Goal: Task Accomplishment & Management: Use online tool/utility

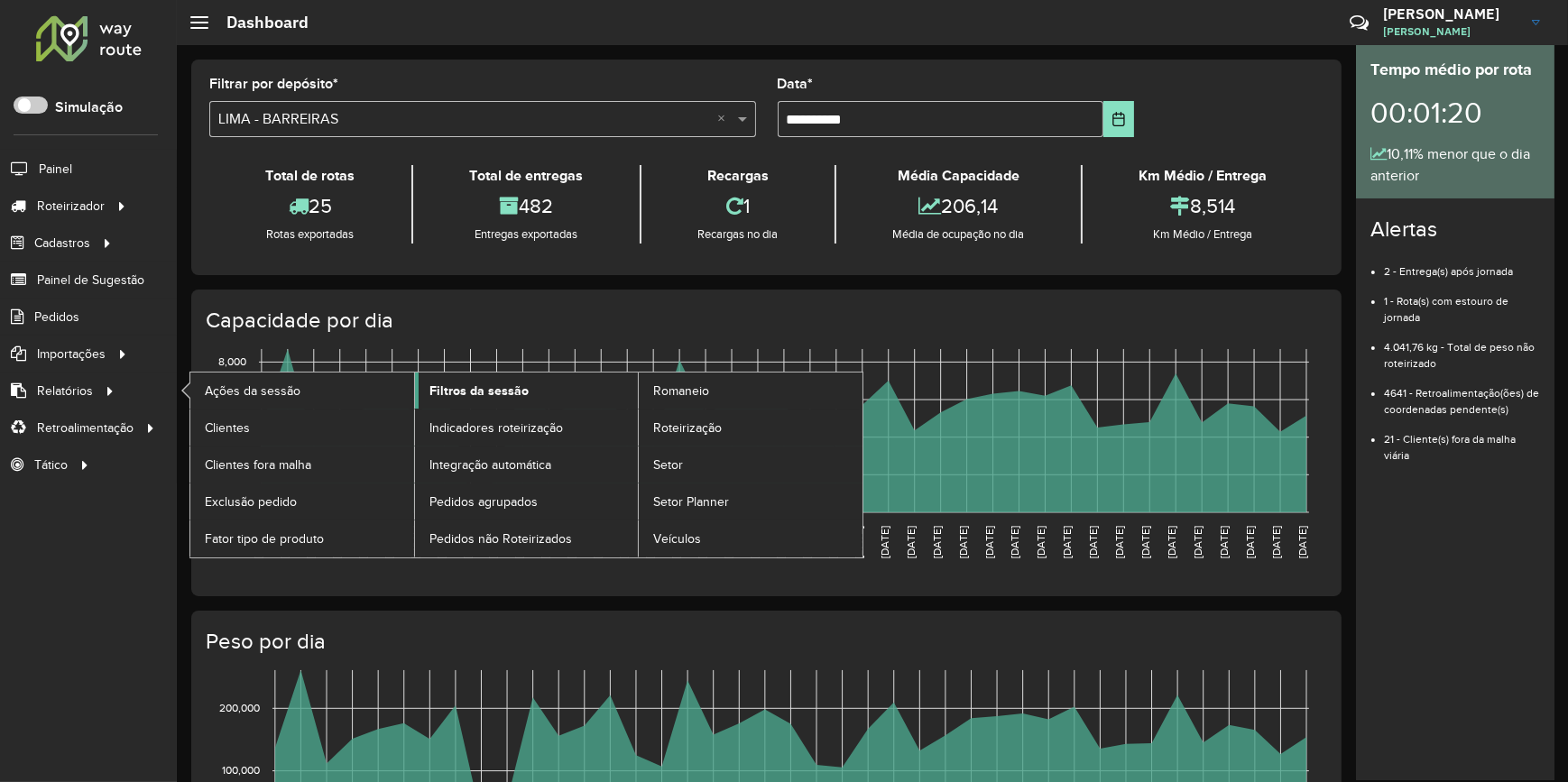
click at [482, 381] on span "Filtros da sessão" at bounding box center [479, 391] width 99 height 19
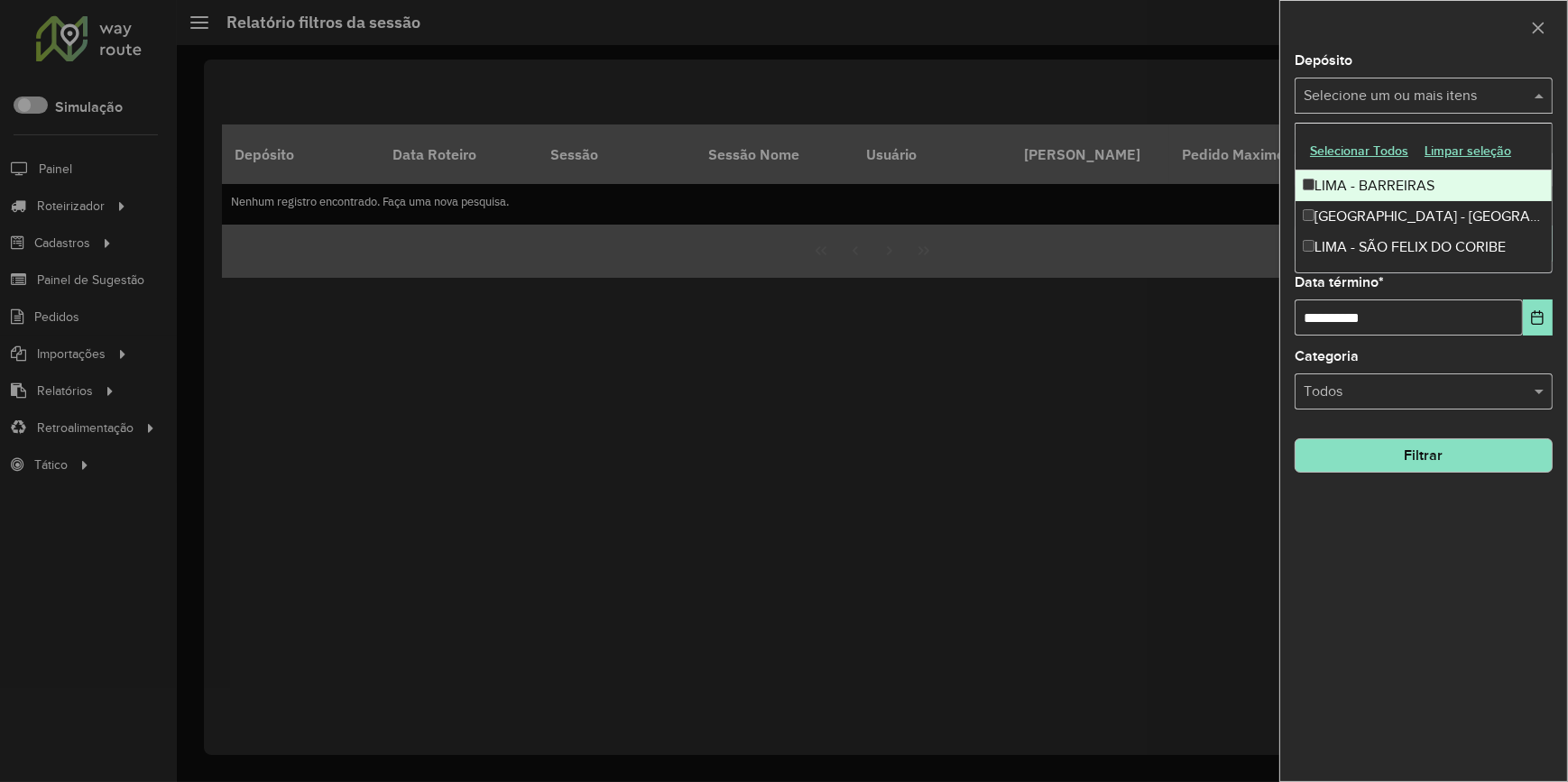
click at [1495, 96] on input "text" at bounding box center [1415, 96] width 231 height 22
click at [114, 377] on div at bounding box center [784, 391] width 1568 height 782
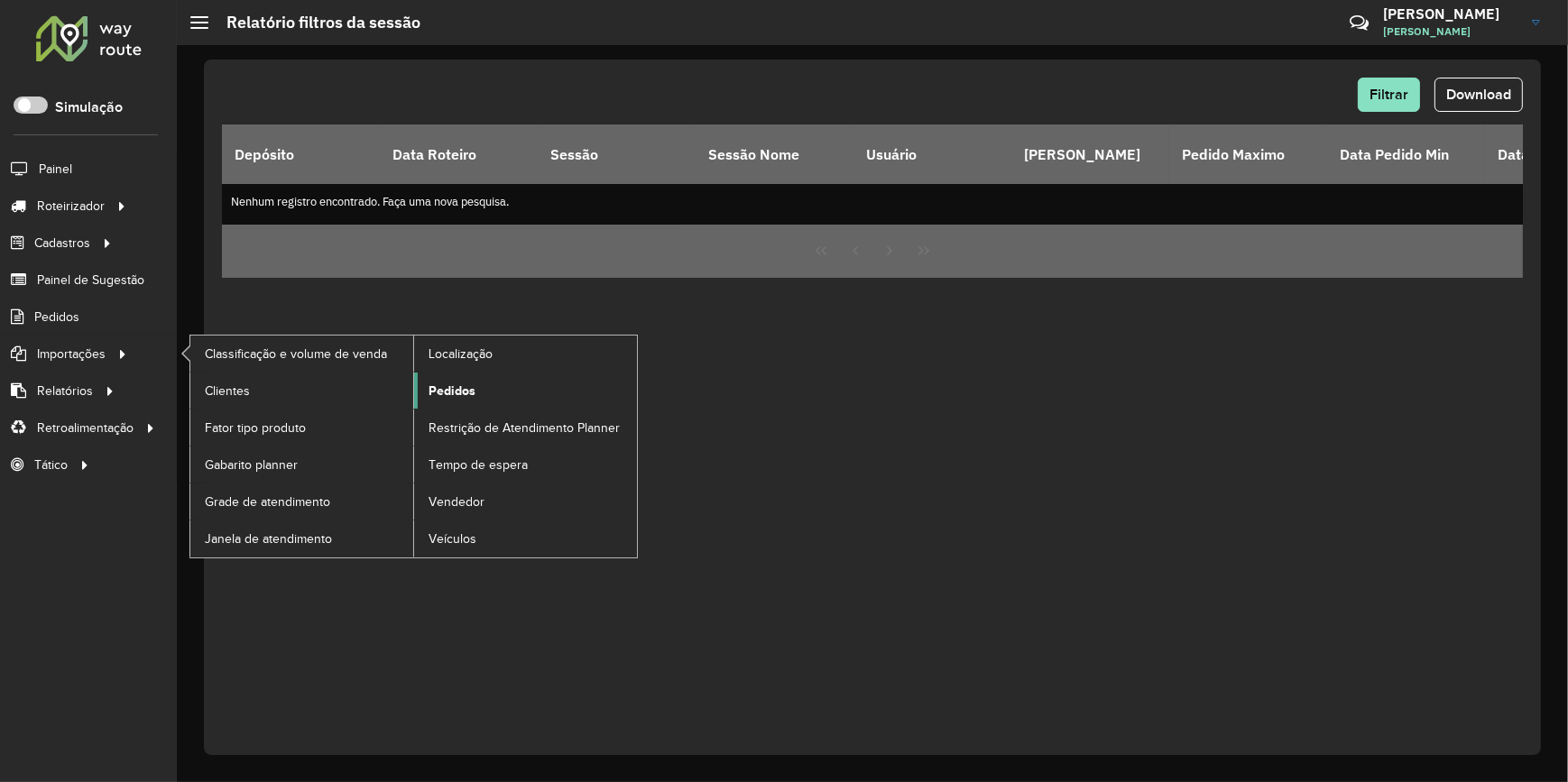
click at [471, 383] on span "Pedidos" at bounding box center [453, 391] width 47 height 19
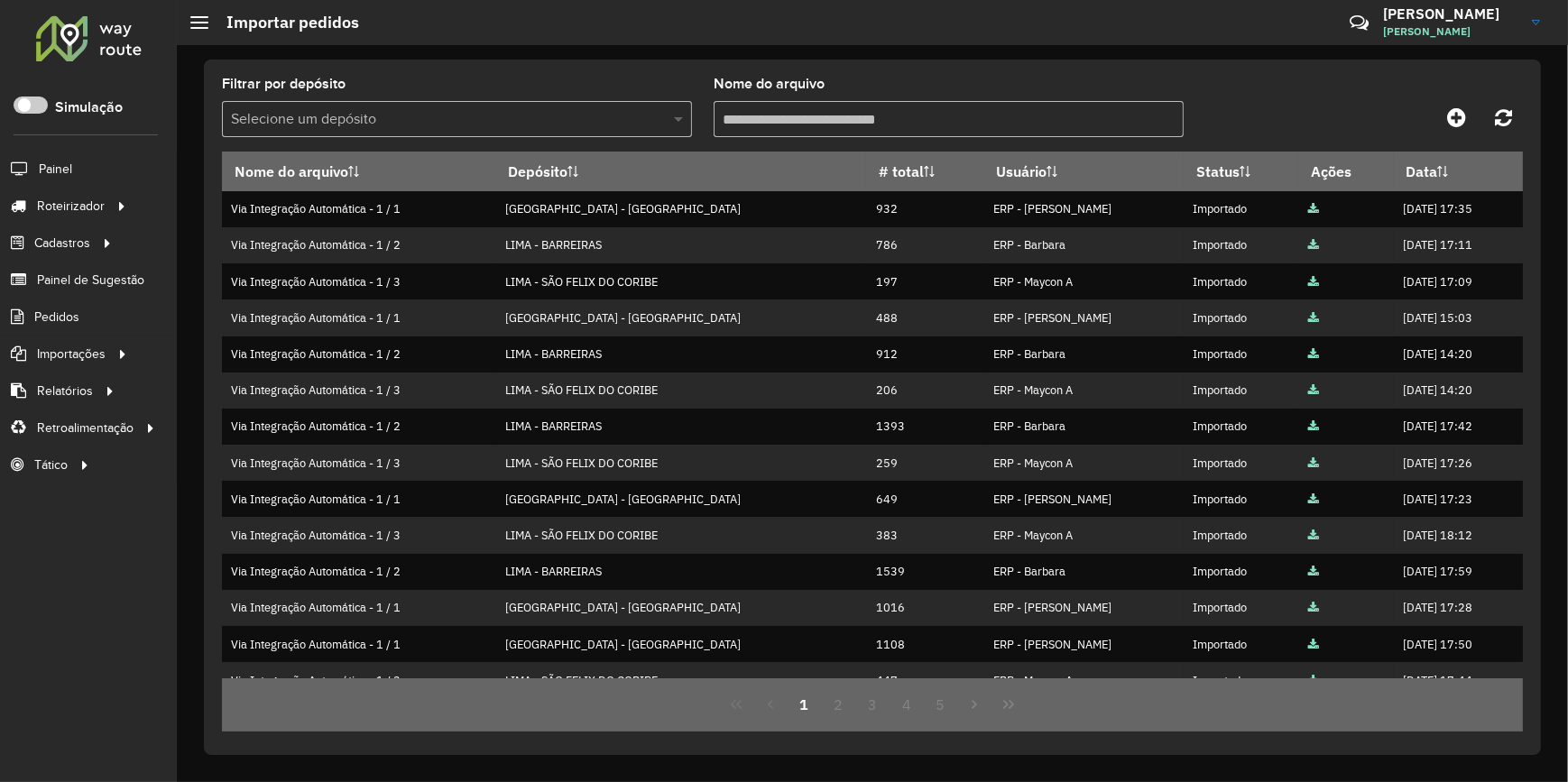
click at [680, 109] on span at bounding box center [680, 119] width 23 height 22
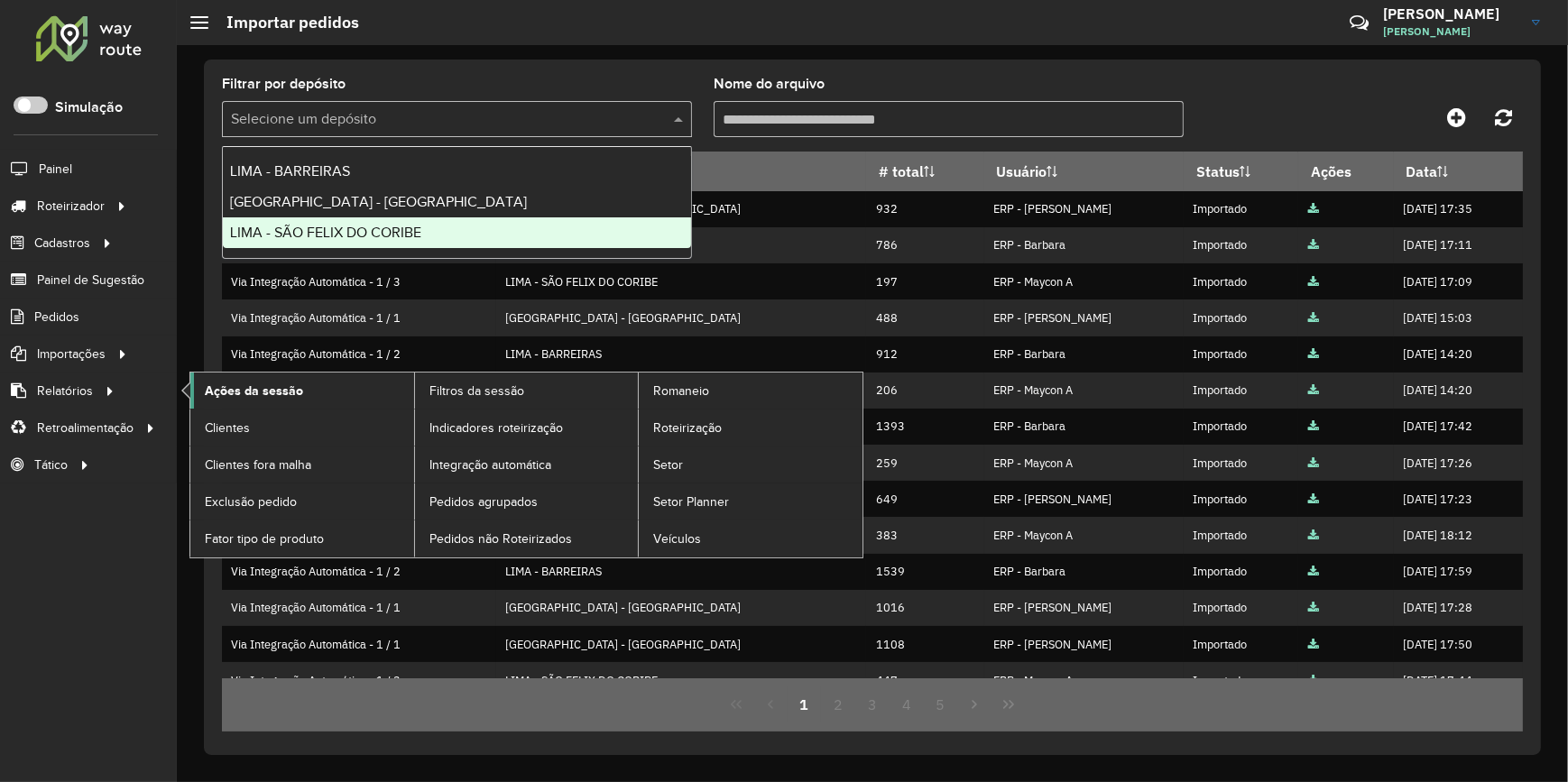
click at [293, 389] on span "Ações da sessão" at bounding box center [254, 391] width 98 height 19
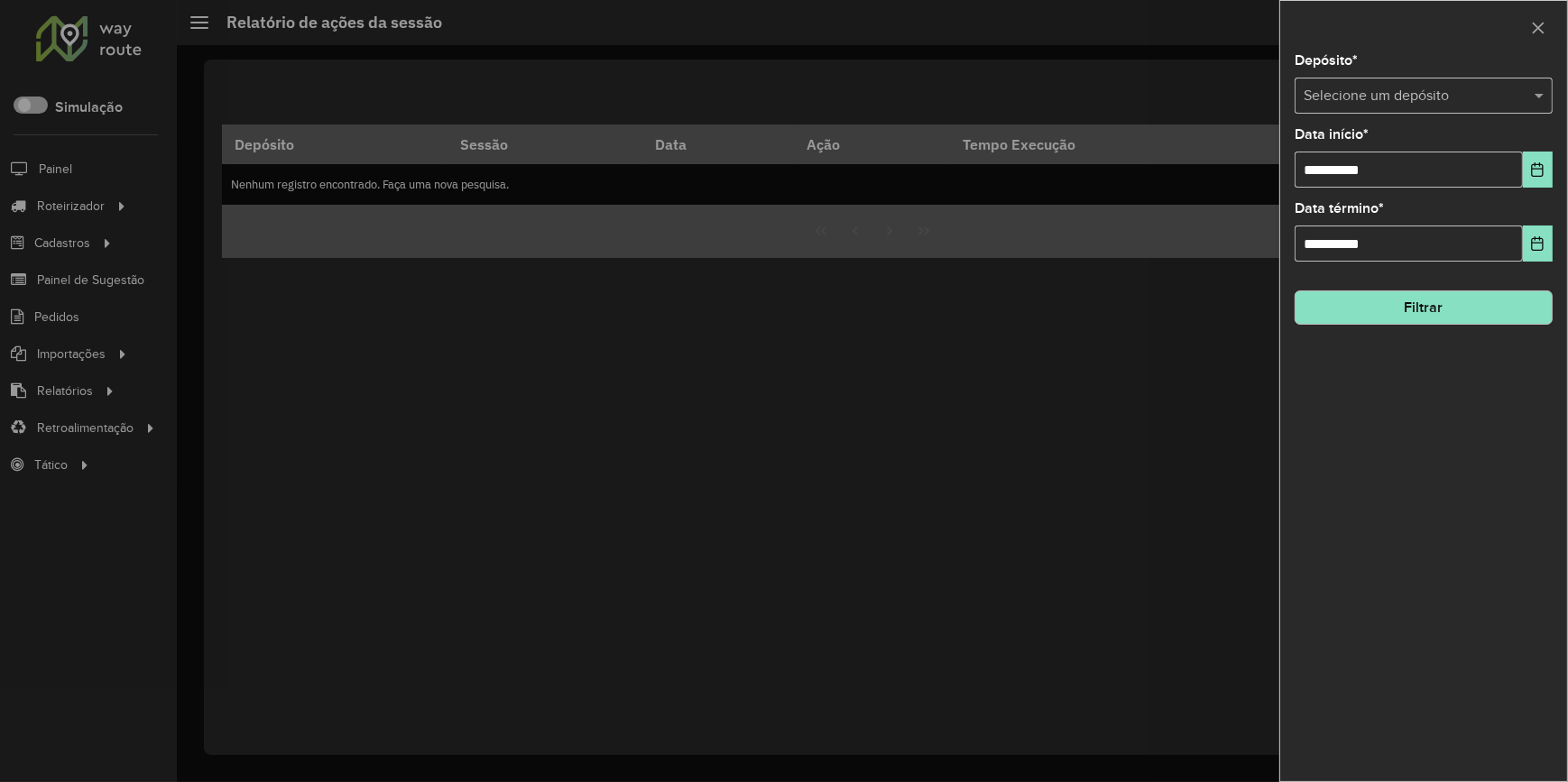
click at [1507, 88] on input "text" at bounding box center [1406, 96] width 204 height 22
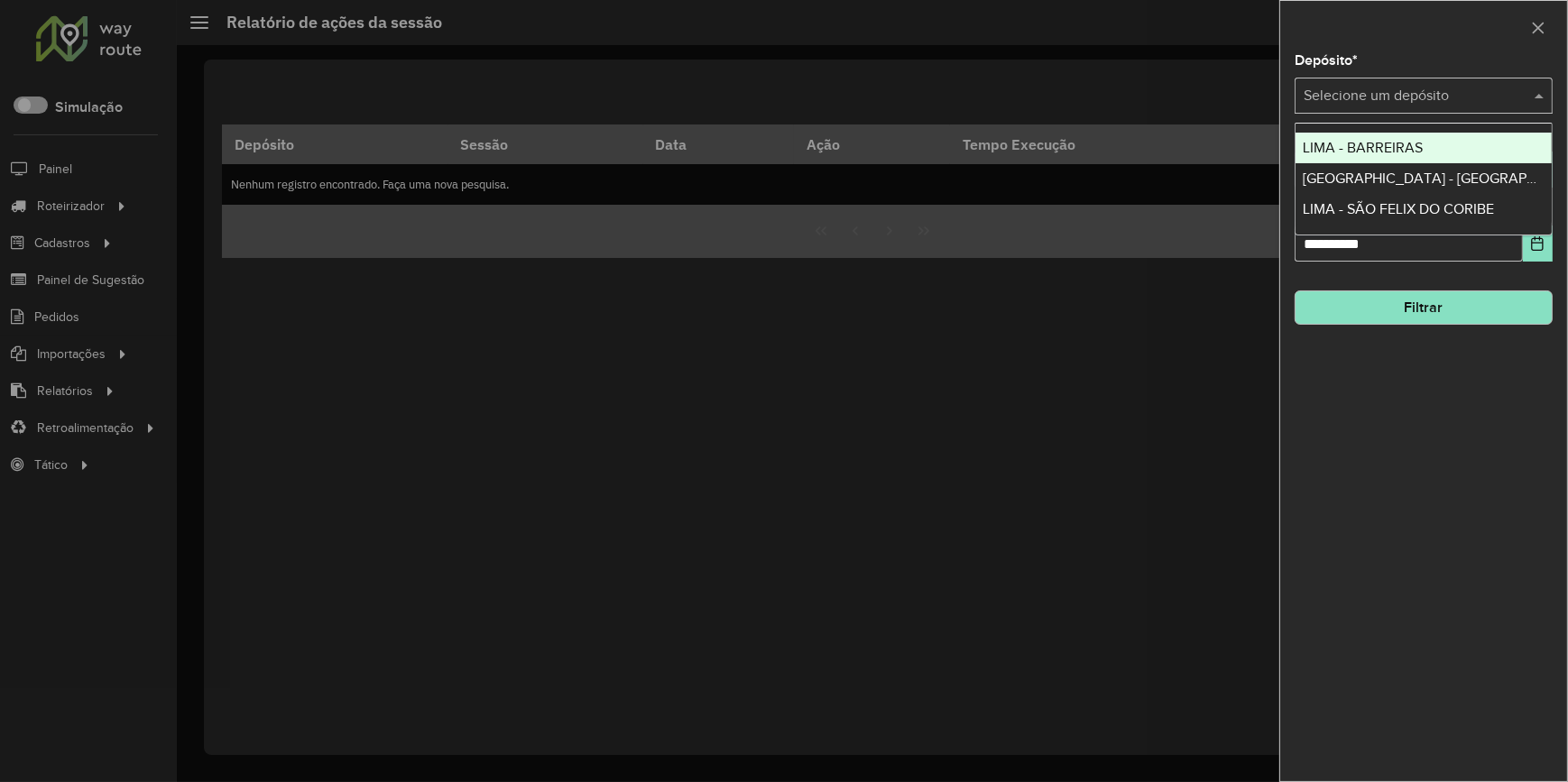
click at [1507, 88] on input "text" at bounding box center [1406, 96] width 204 height 22
click at [136, 371] on div at bounding box center [784, 391] width 1568 height 782
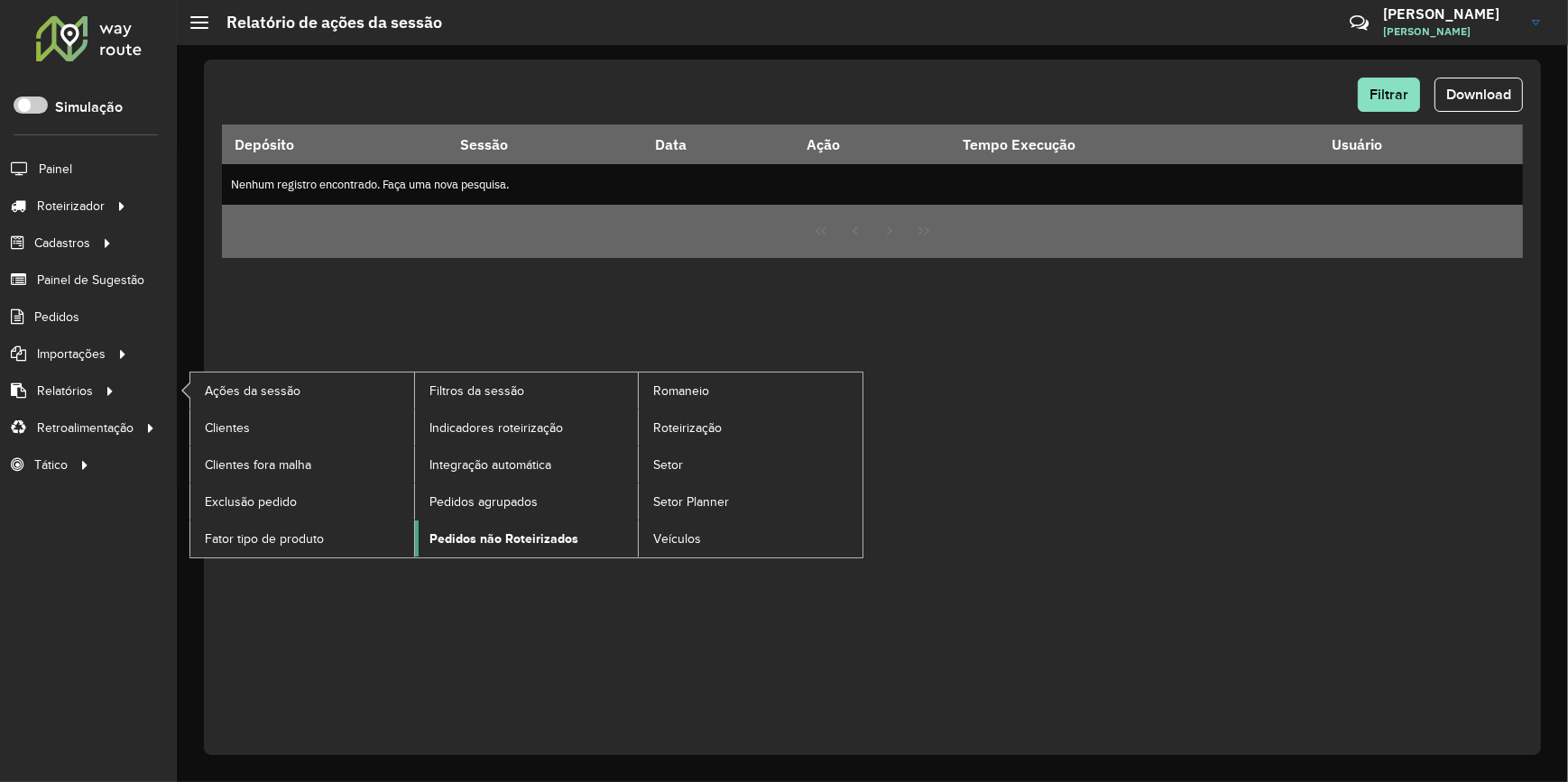
click at [475, 537] on span "Pedidos não Roteirizados" at bounding box center [504, 539] width 149 height 19
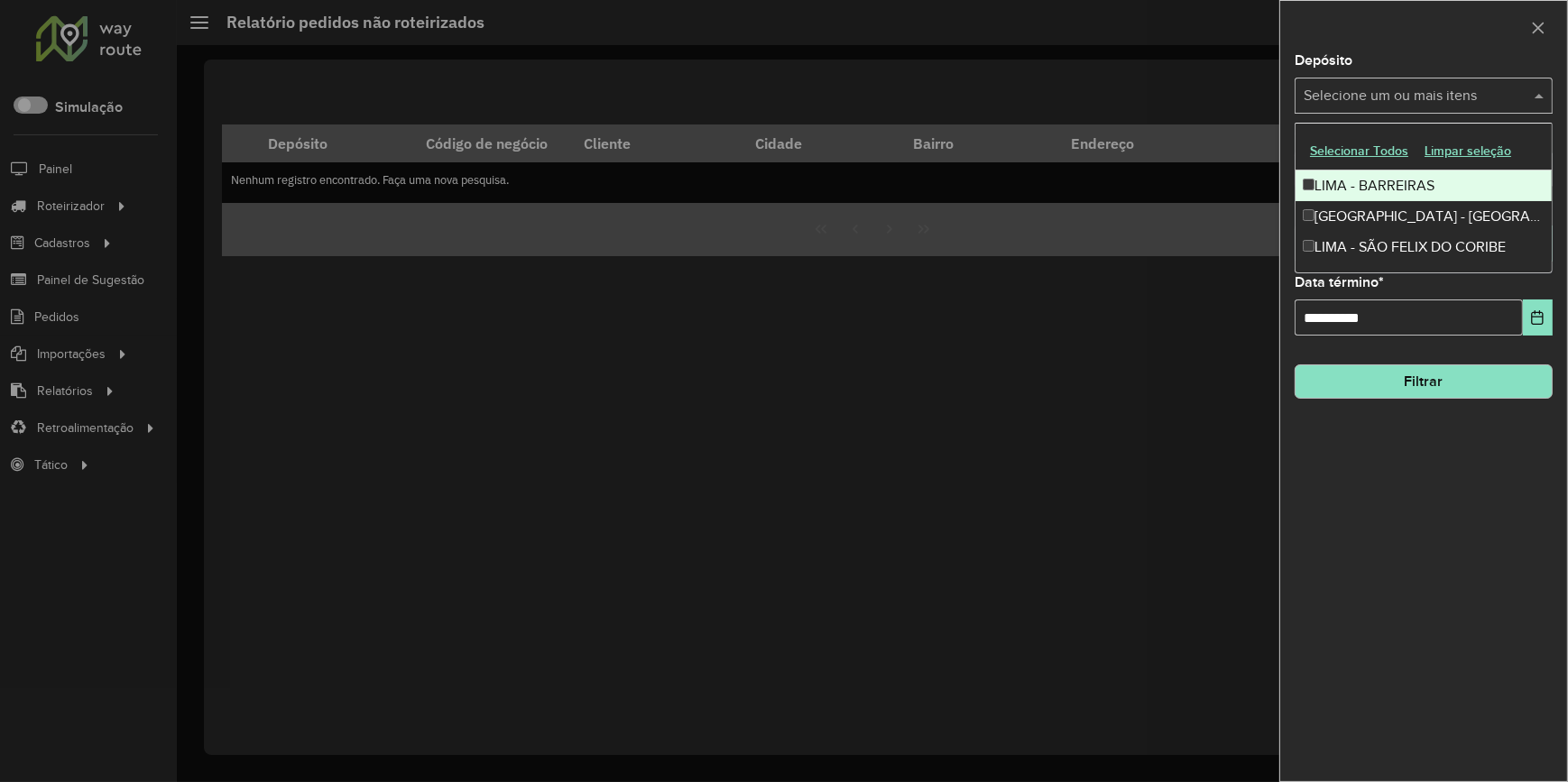
click at [1476, 92] on input "text" at bounding box center [1415, 96] width 231 height 22
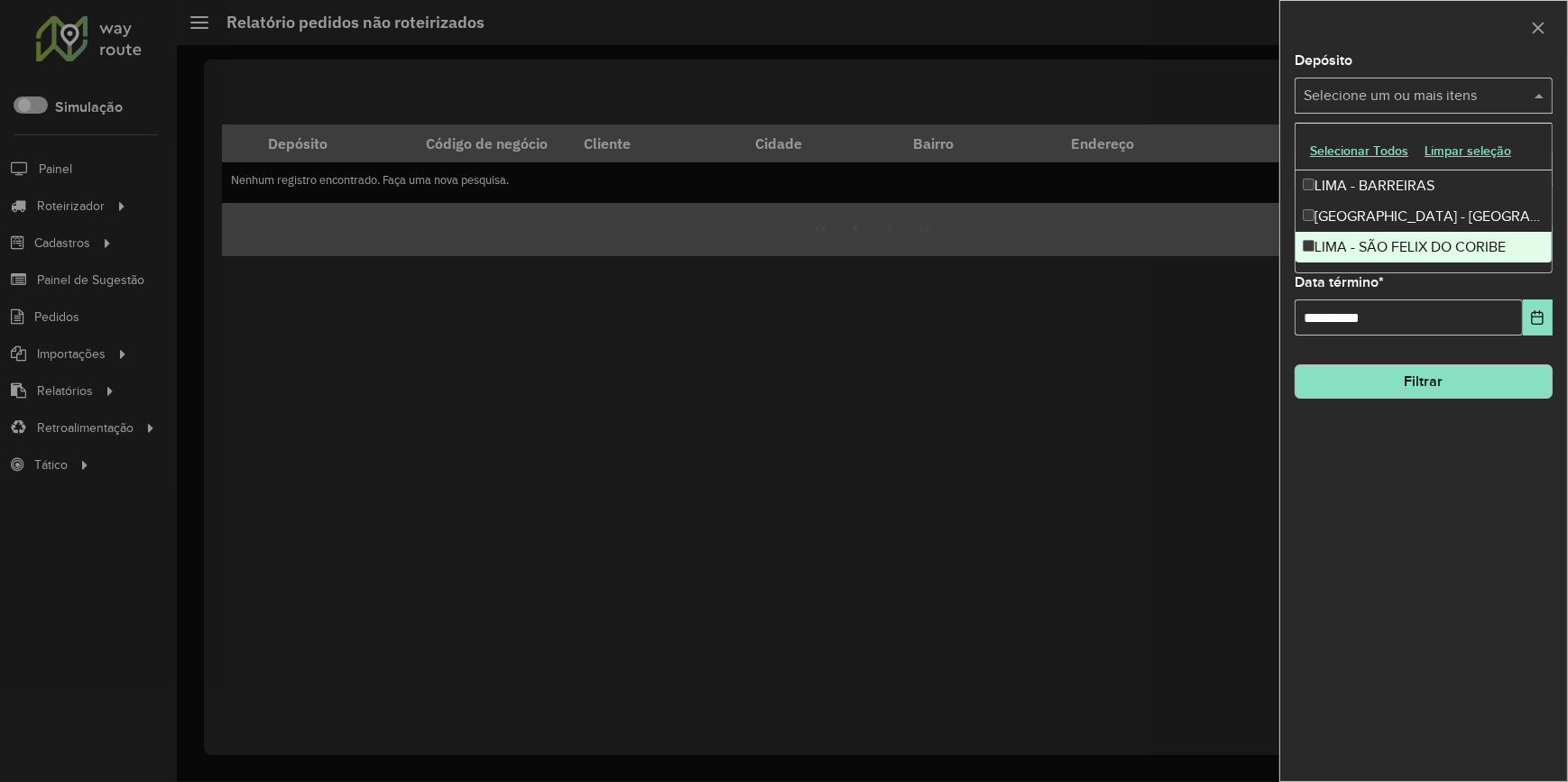
click at [1399, 244] on div "LIMA - SÃO FELIX DO CORIBE" at bounding box center [1423, 248] width 256 height 31
drag, startPoint x: 1473, startPoint y: 452, endPoint x: 1478, endPoint y: 376, distance: 76.2
click at [1472, 452] on div "**********" at bounding box center [1423, 417] width 287 height 727
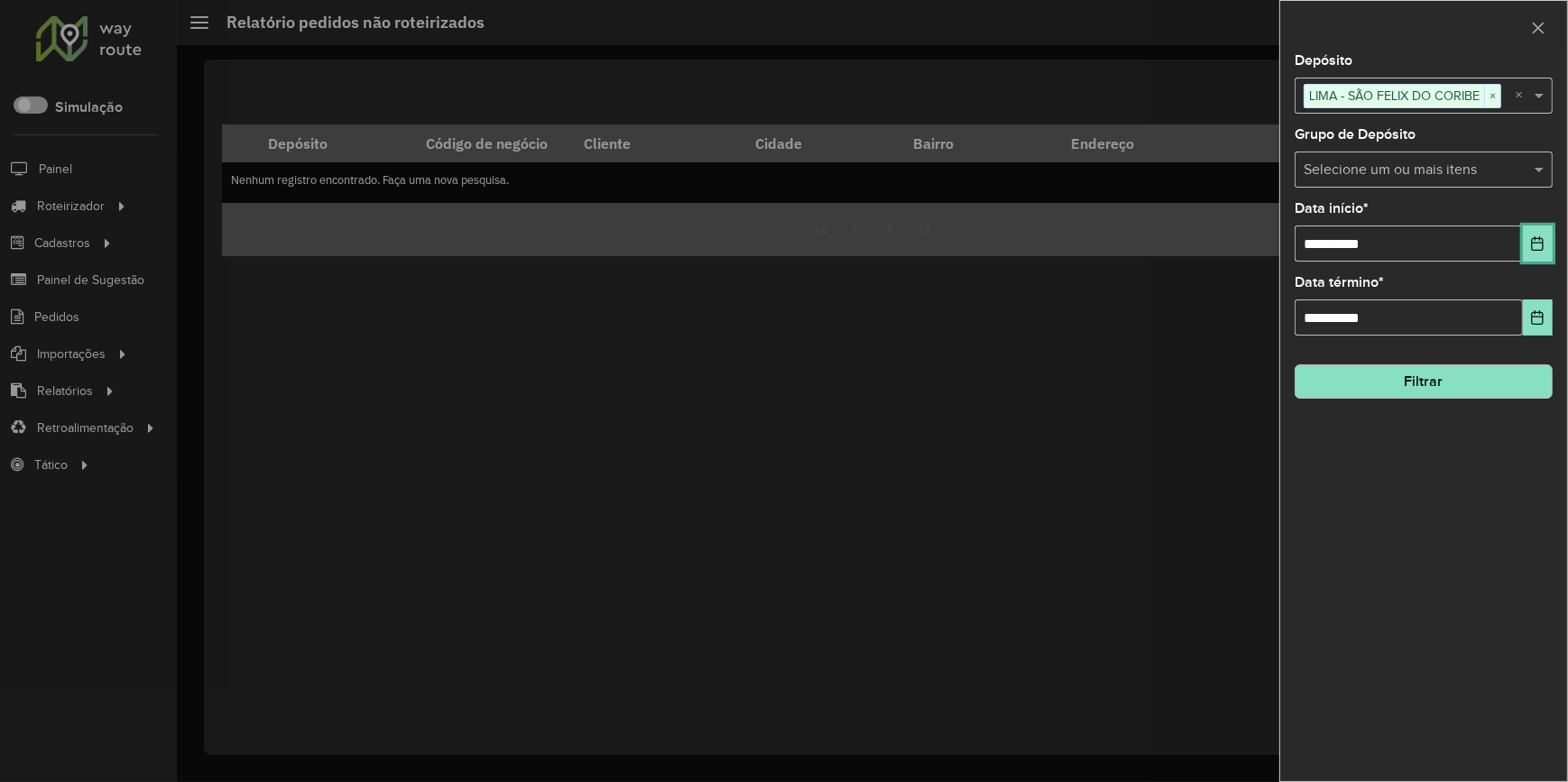
click at [1526, 244] on button "Choose Date" at bounding box center [1538, 244] width 30 height 36
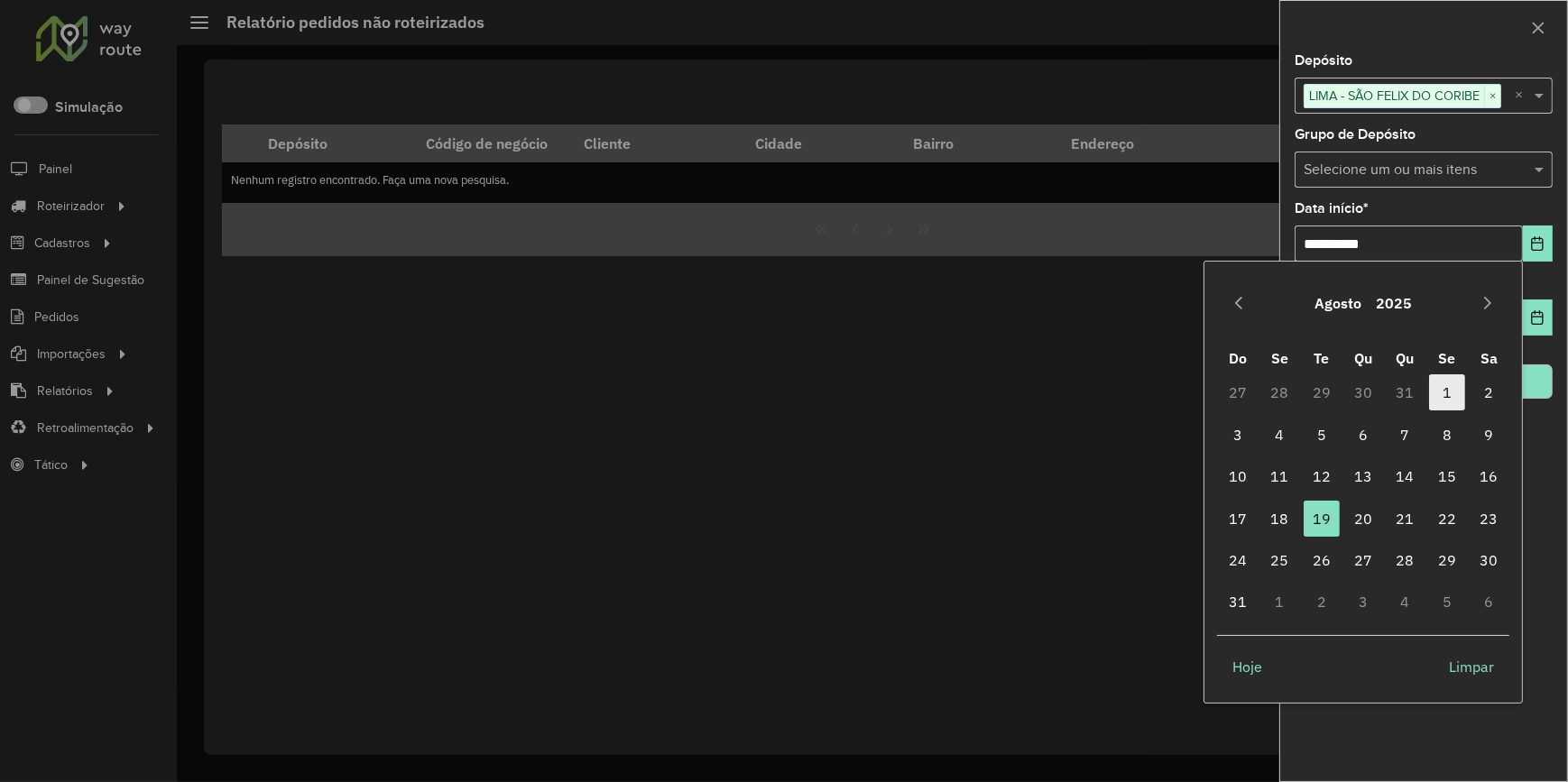
click at [1448, 390] on span "1" at bounding box center [1448, 392] width 36 height 36
type input "**********"
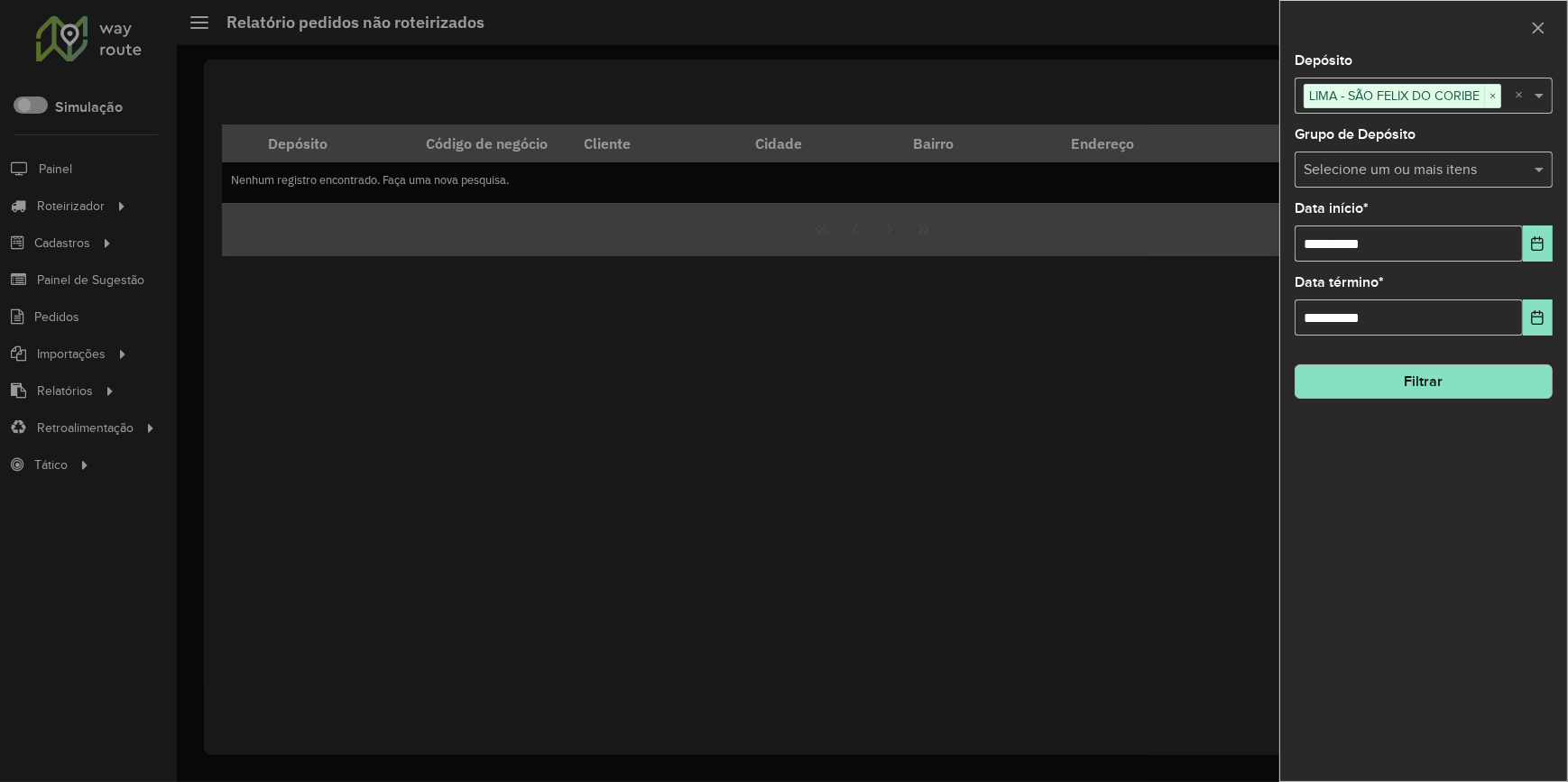
click at [1372, 163] on input "text" at bounding box center [1415, 170] width 231 height 22
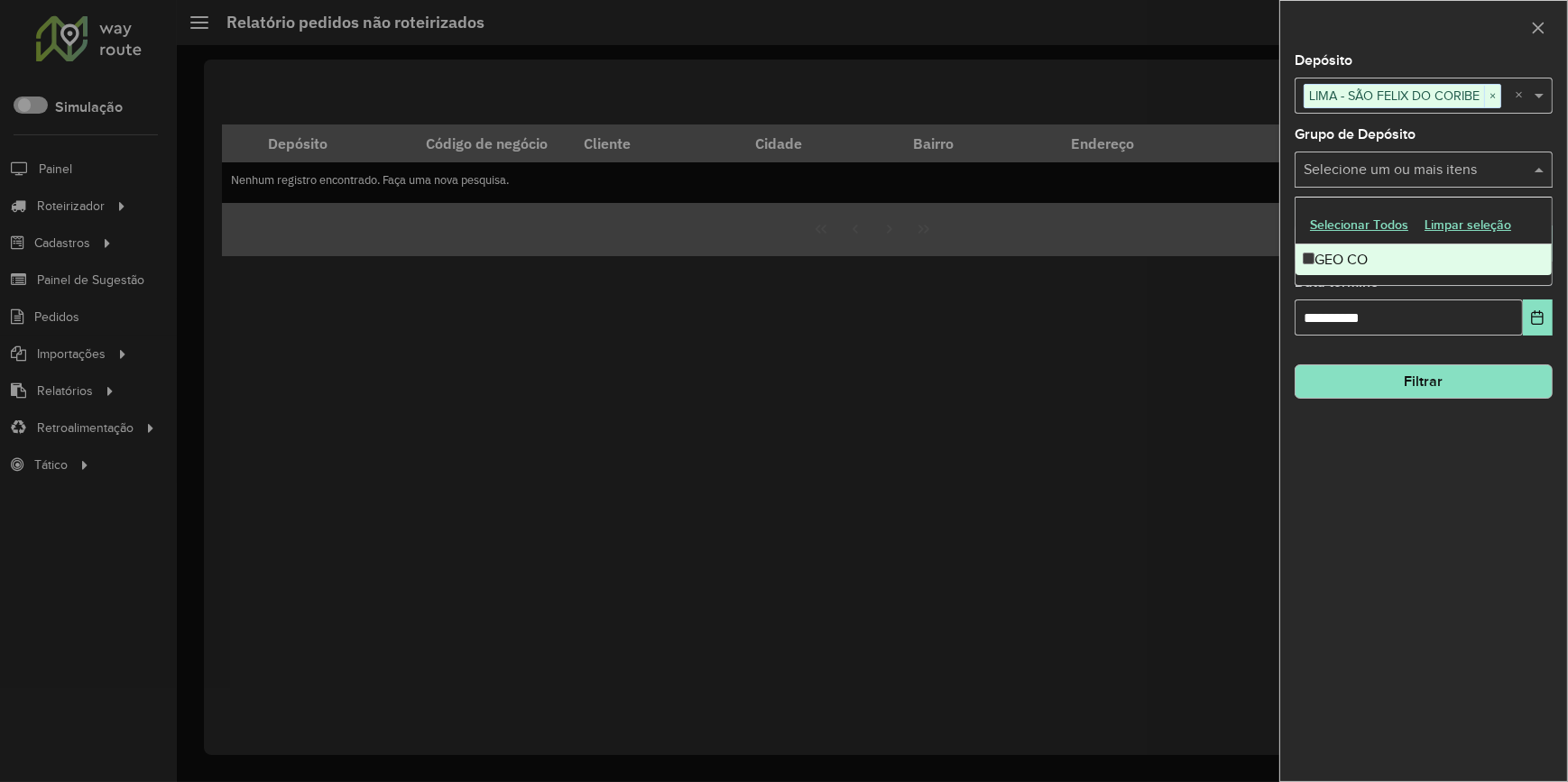
click at [1426, 506] on div "**********" at bounding box center [1423, 417] width 287 height 727
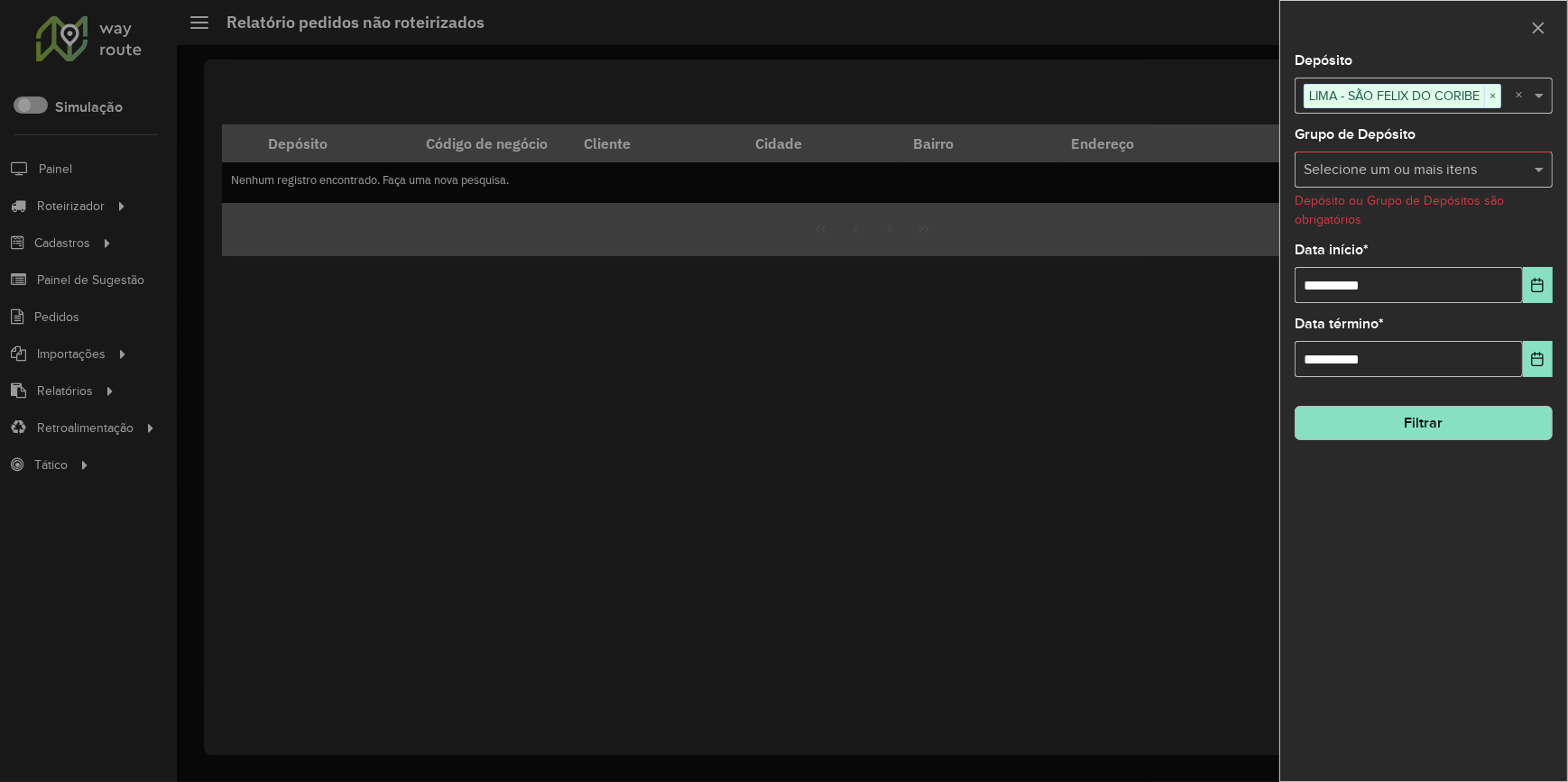
click at [1378, 432] on button "Filtrar" at bounding box center [1423, 423] width 258 height 35
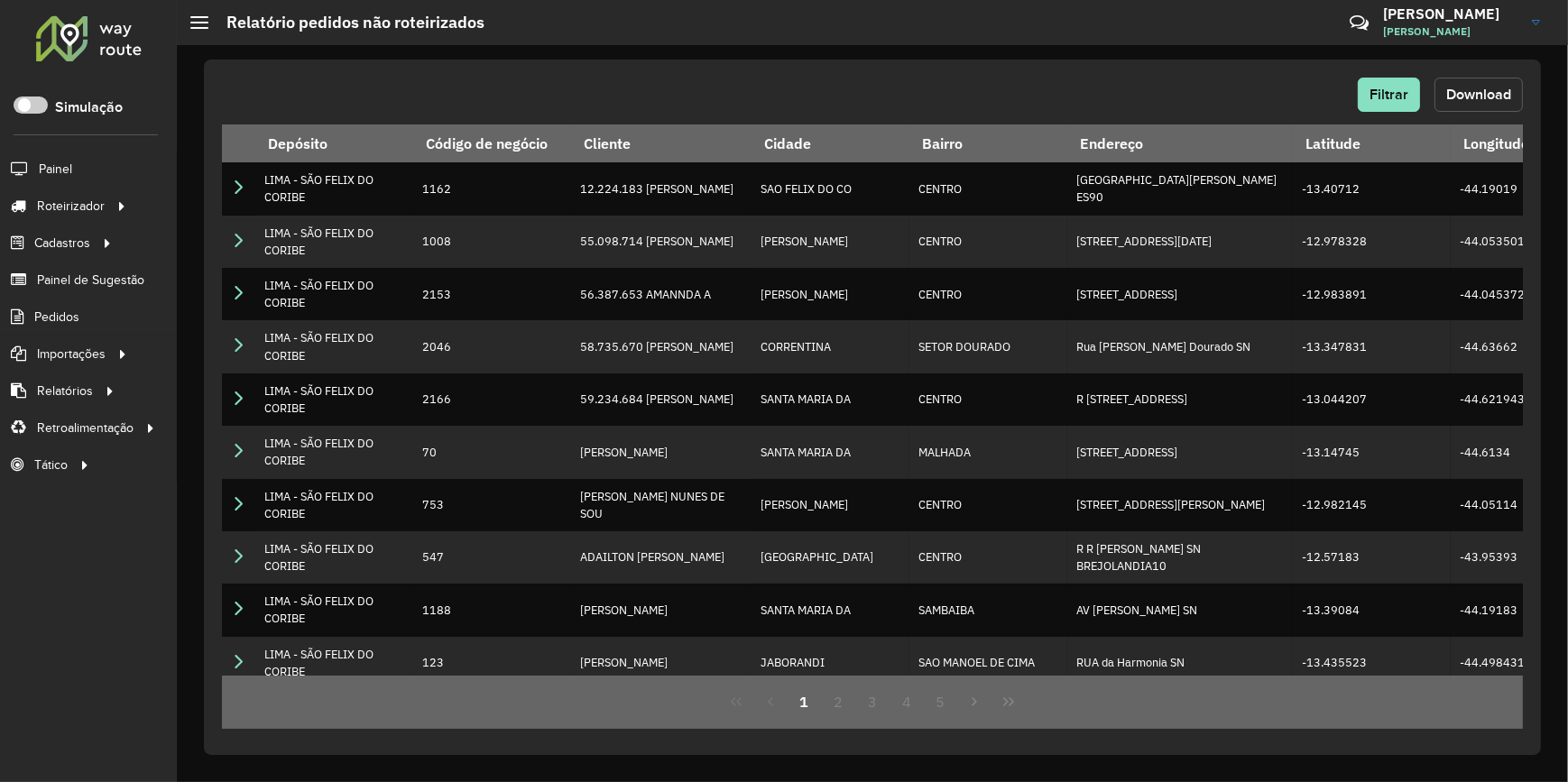
click at [1481, 103] on button "Download" at bounding box center [1479, 95] width 88 height 35
click at [195, 208] on link "Entregas" at bounding box center [300, 206] width 221 height 36
click at [232, 198] on span "Entregas" at bounding box center [230, 206] width 51 height 19
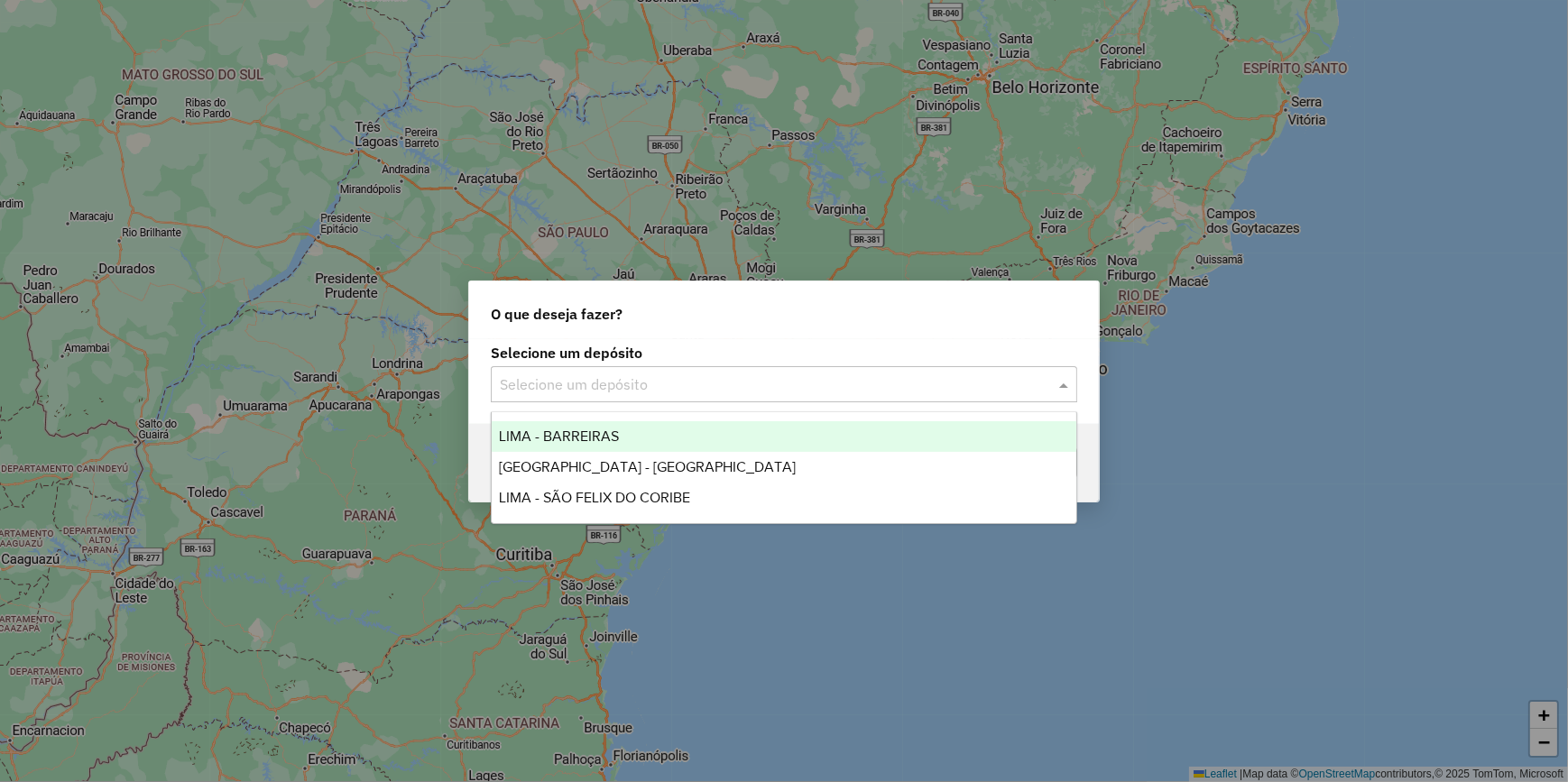
click at [632, 384] on input "text" at bounding box center [766, 385] width 533 height 22
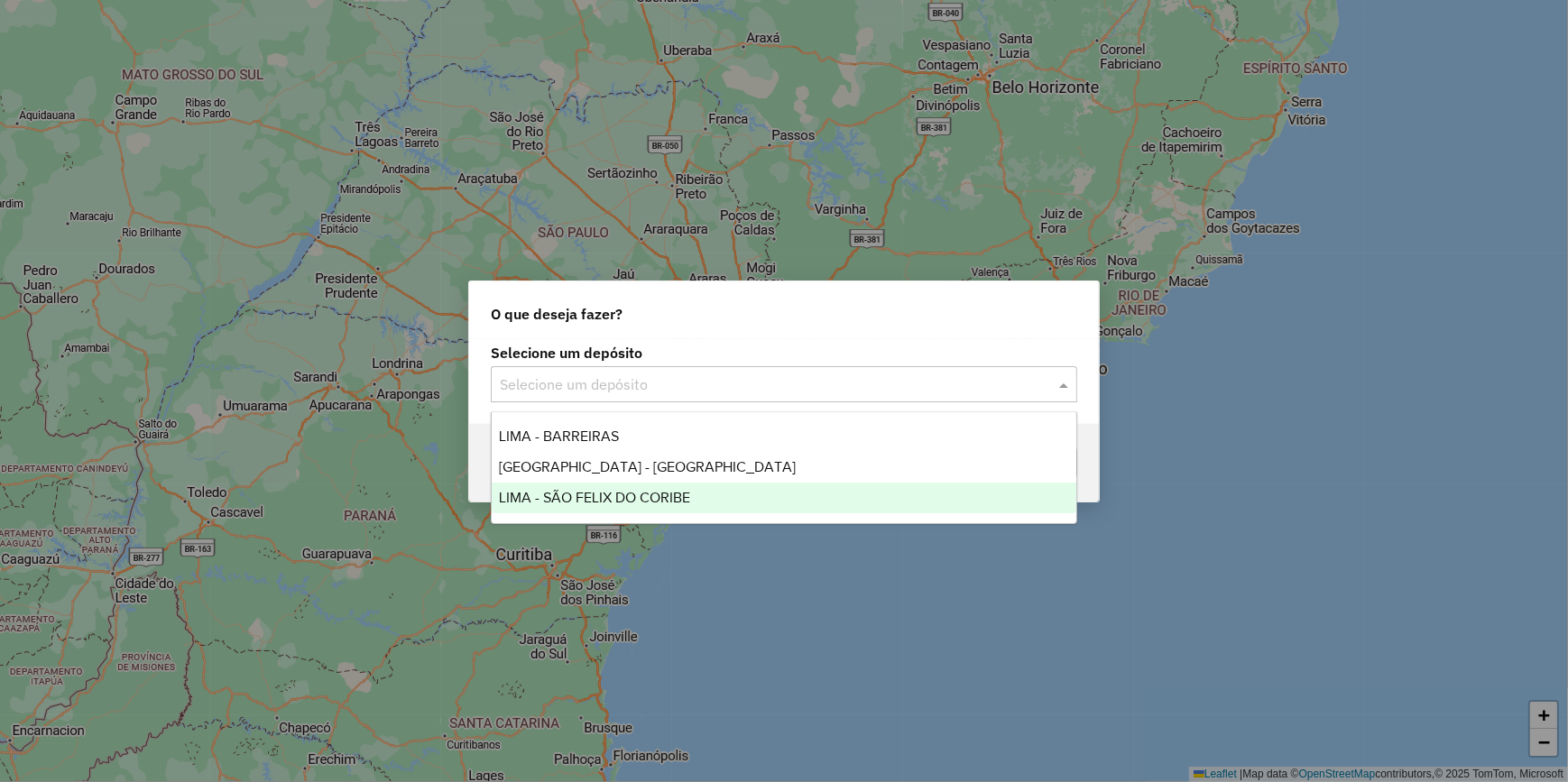
click at [686, 496] on span "LIMA - SÃO FELIX DO CORIBE" at bounding box center [595, 497] width 191 height 15
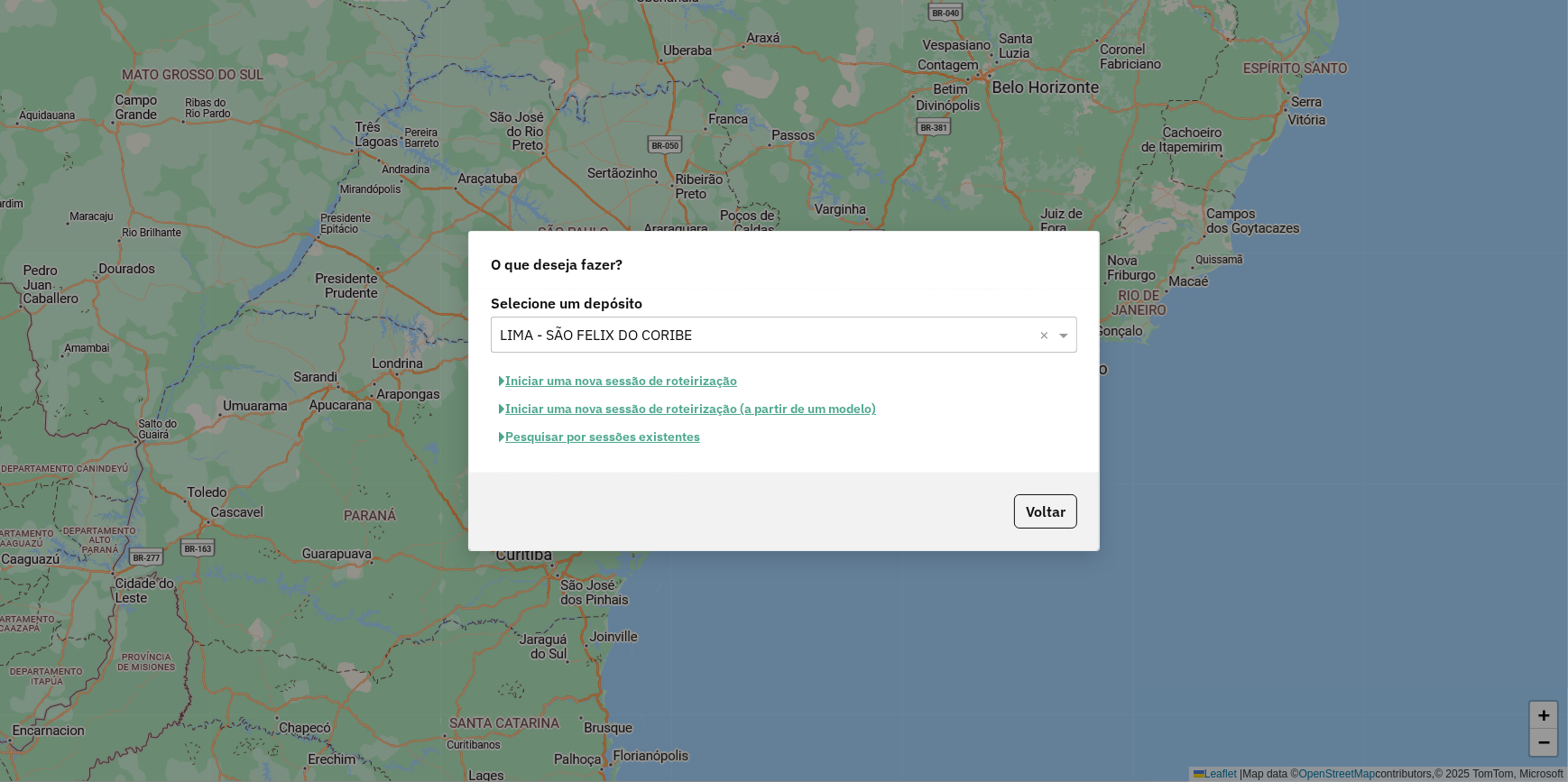
click at [620, 434] on button "Pesquisar por sessões existentes" at bounding box center [599, 437] width 218 height 28
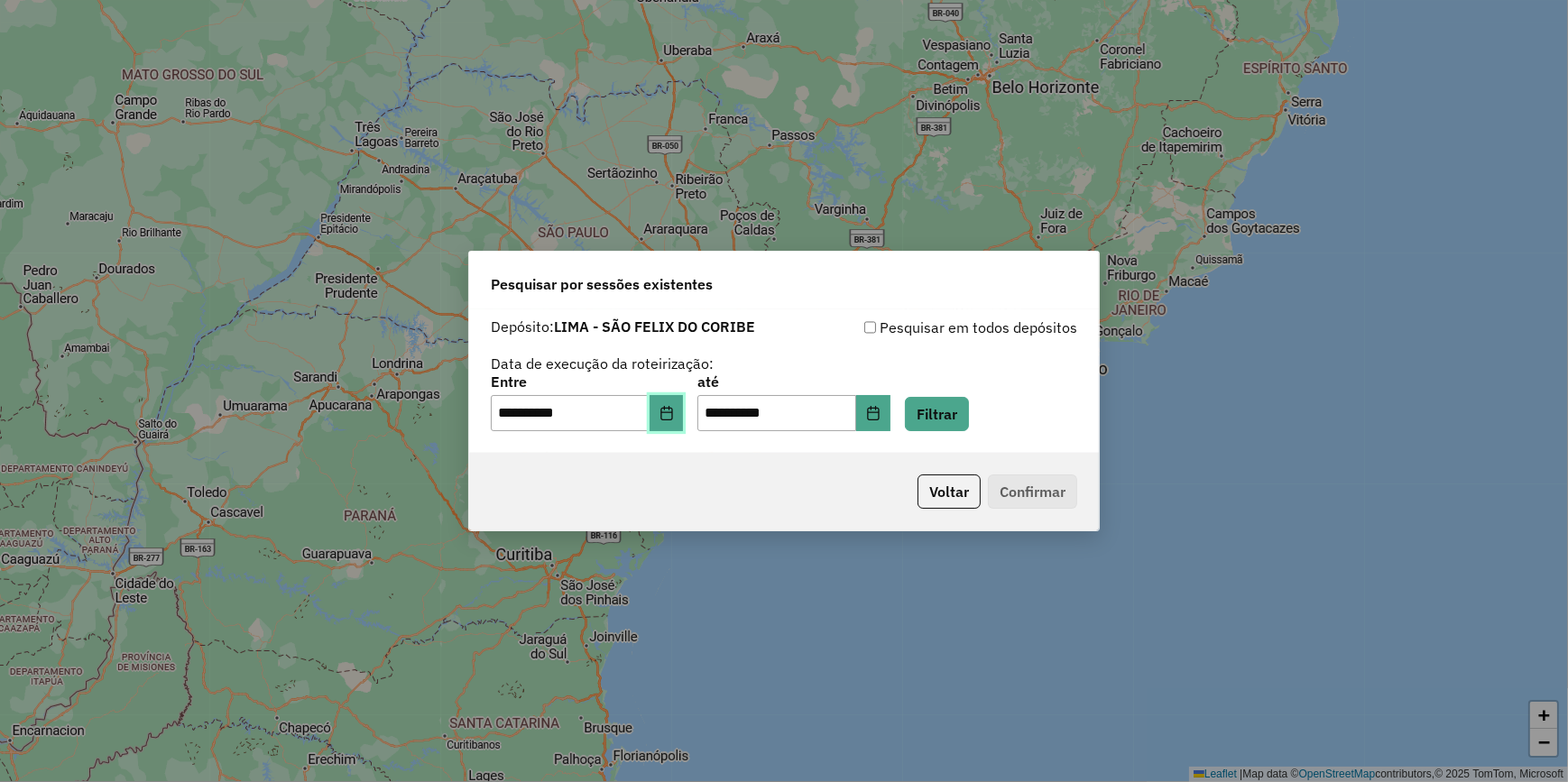
click at [672, 415] on icon "Choose Date" at bounding box center [667, 413] width 15 height 15
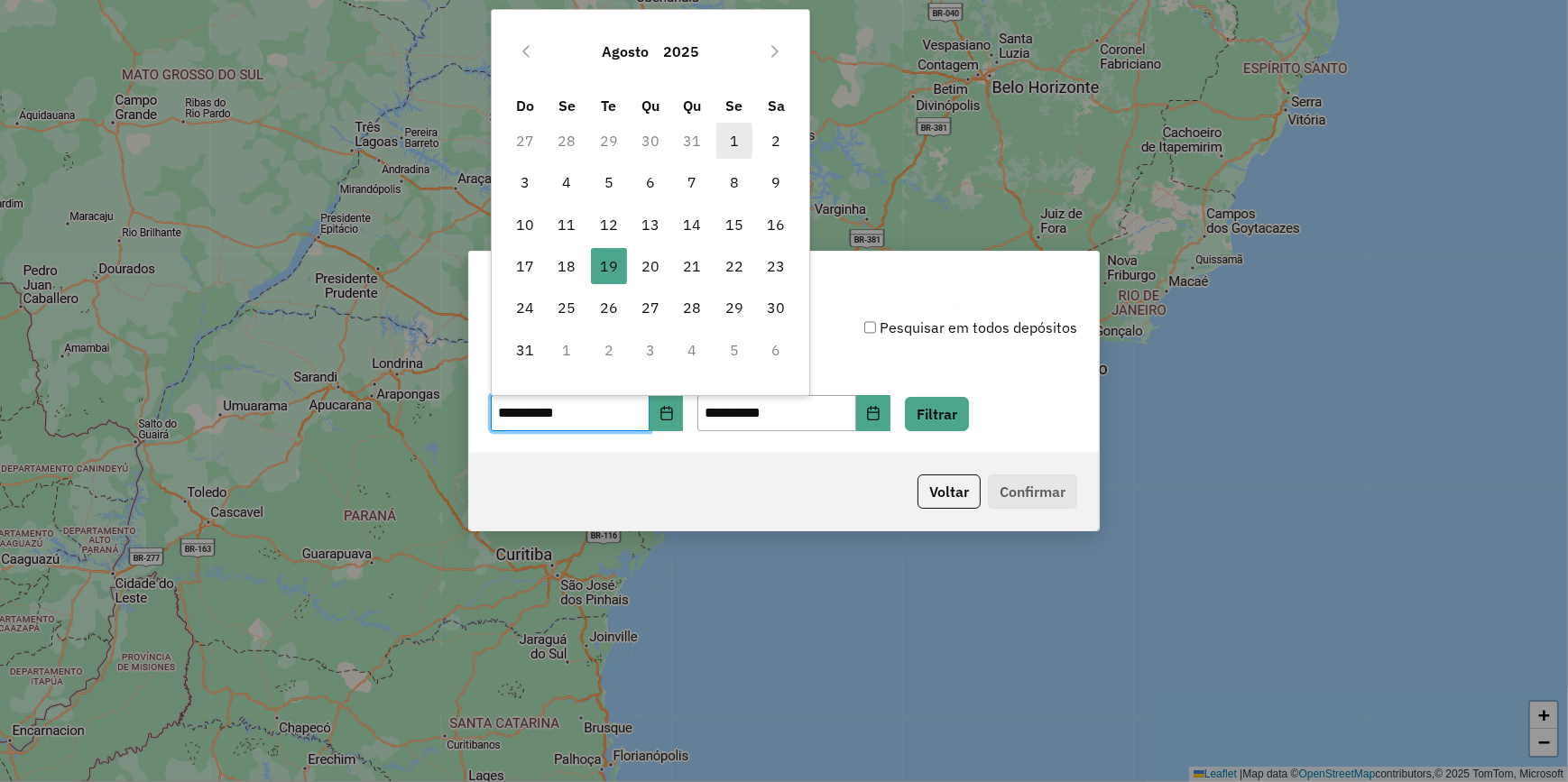
click at [748, 134] on span "1" at bounding box center [735, 141] width 36 height 36
type input "**********"
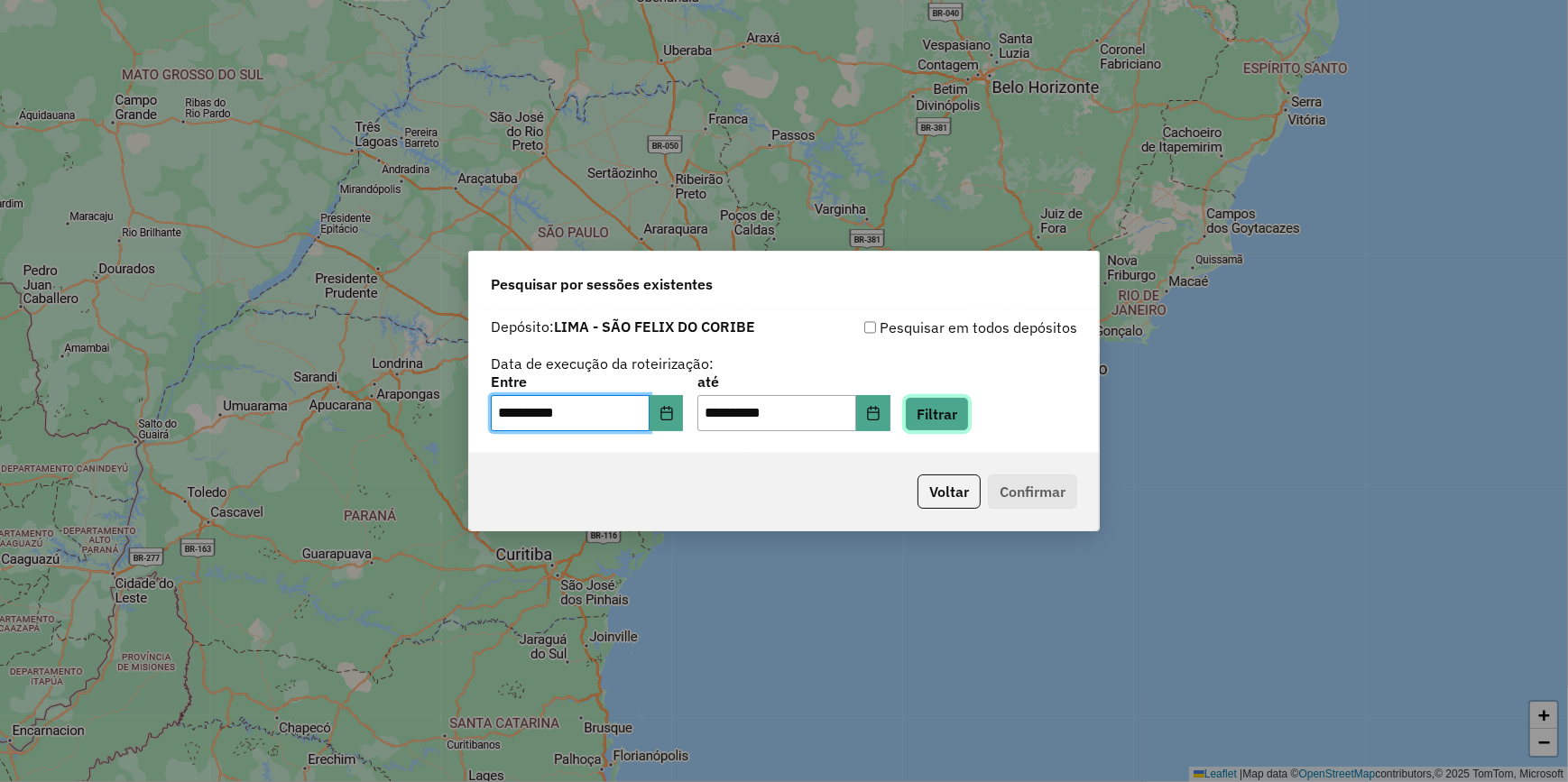
click at [957, 424] on button "Filtrar" at bounding box center [937, 414] width 64 height 35
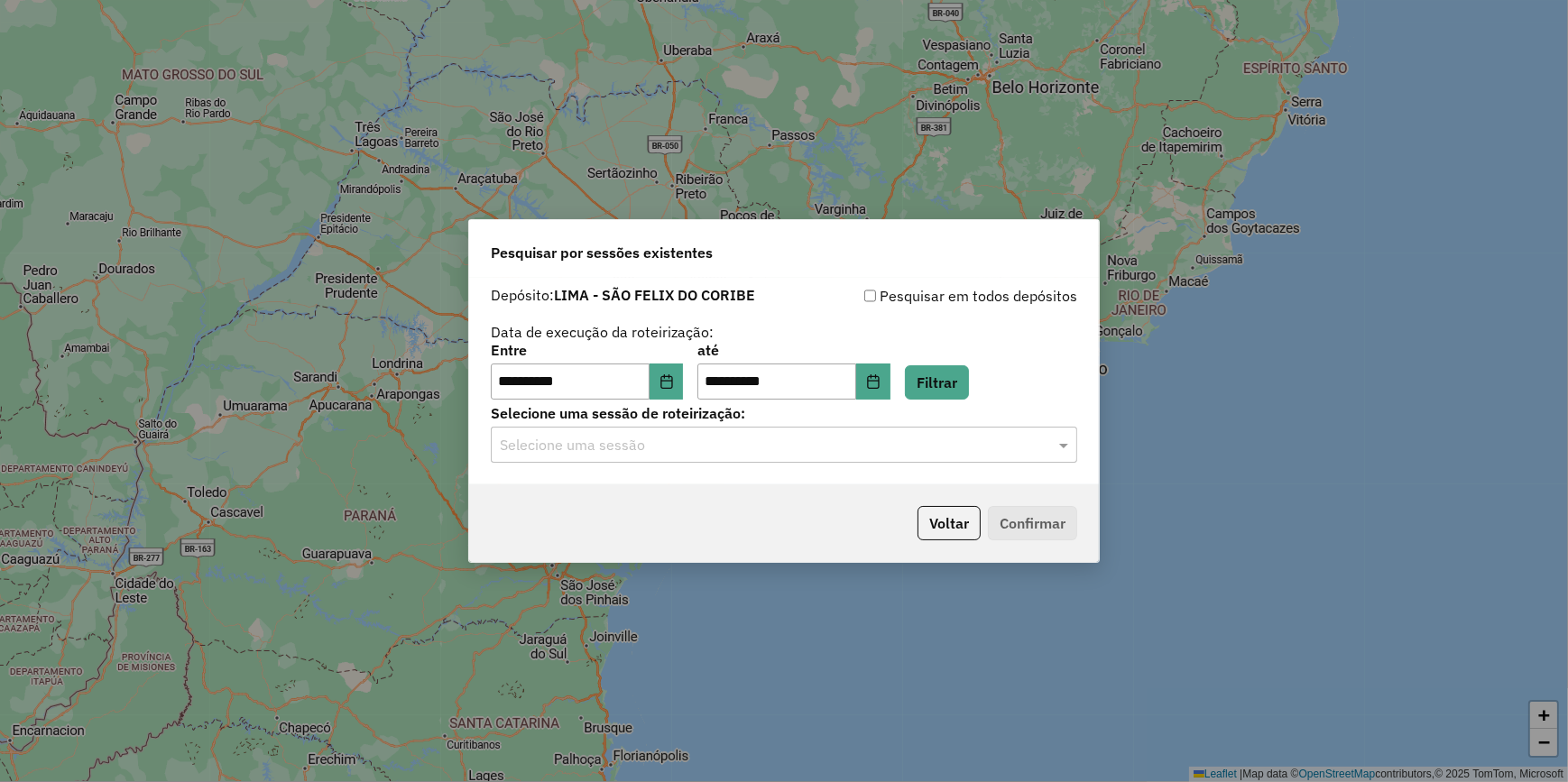
click at [863, 454] on input "text" at bounding box center [766, 446] width 533 height 22
